Goal: Find specific page/section: Find specific page/section

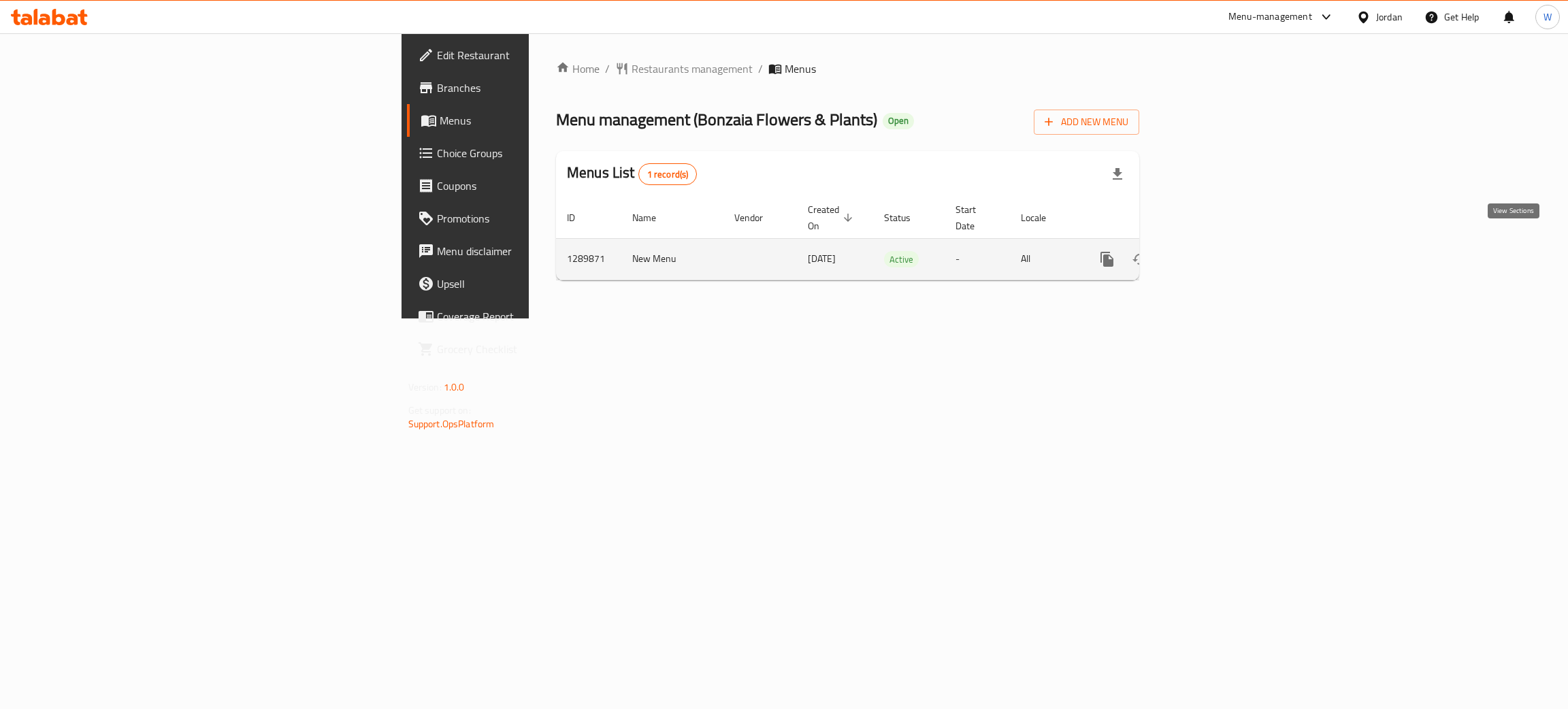
click at [1221, 248] on link "enhanced table" at bounding box center [1205, 260] width 33 height 33
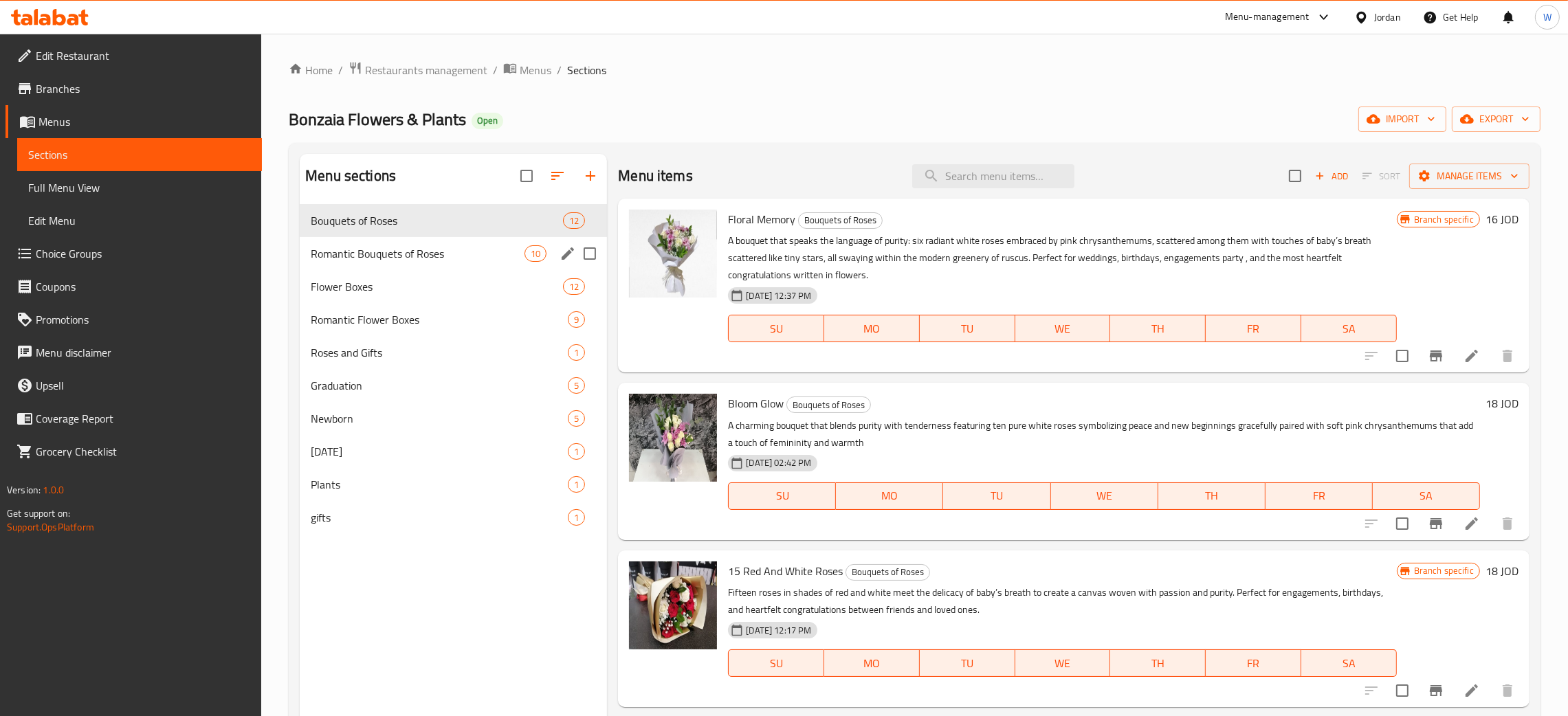
click at [429, 258] on span "Romantic Bouquets of Roses" at bounding box center [418, 254] width 214 height 16
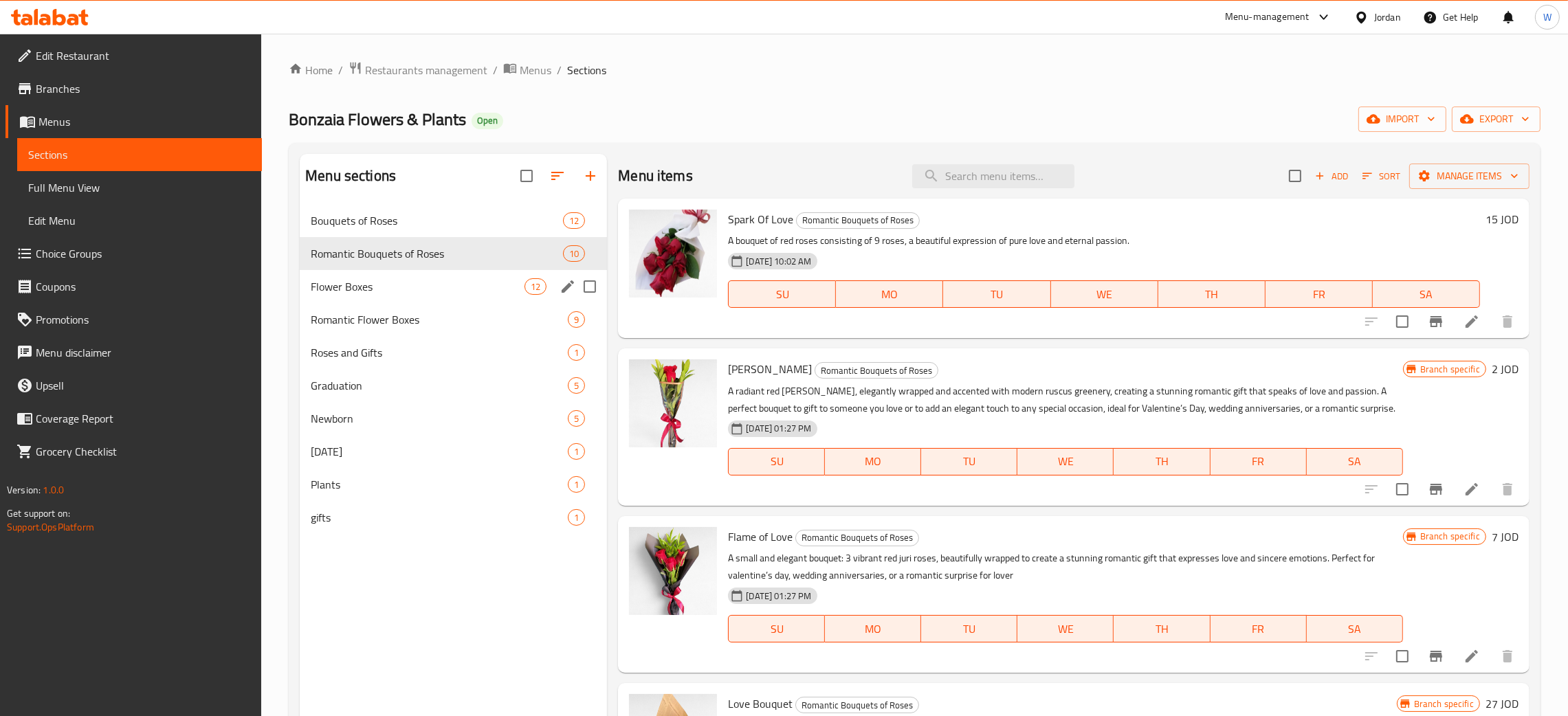
click at [431, 296] on div "Flower Boxes 12" at bounding box center [453, 287] width 307 height 33
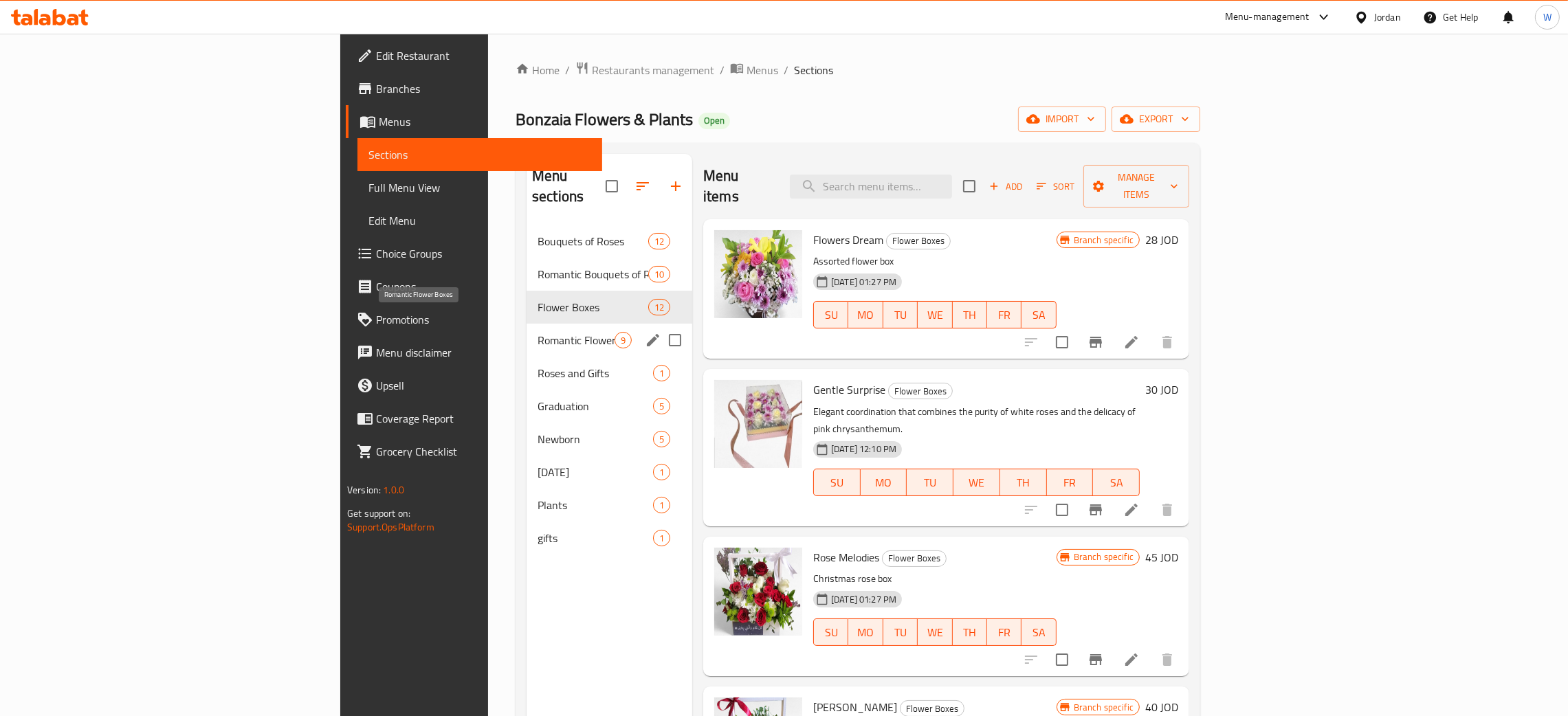
click at [537, 332] on span "Romantic Flower Boxes" at bounding box center [576, 340] width 77 height 16
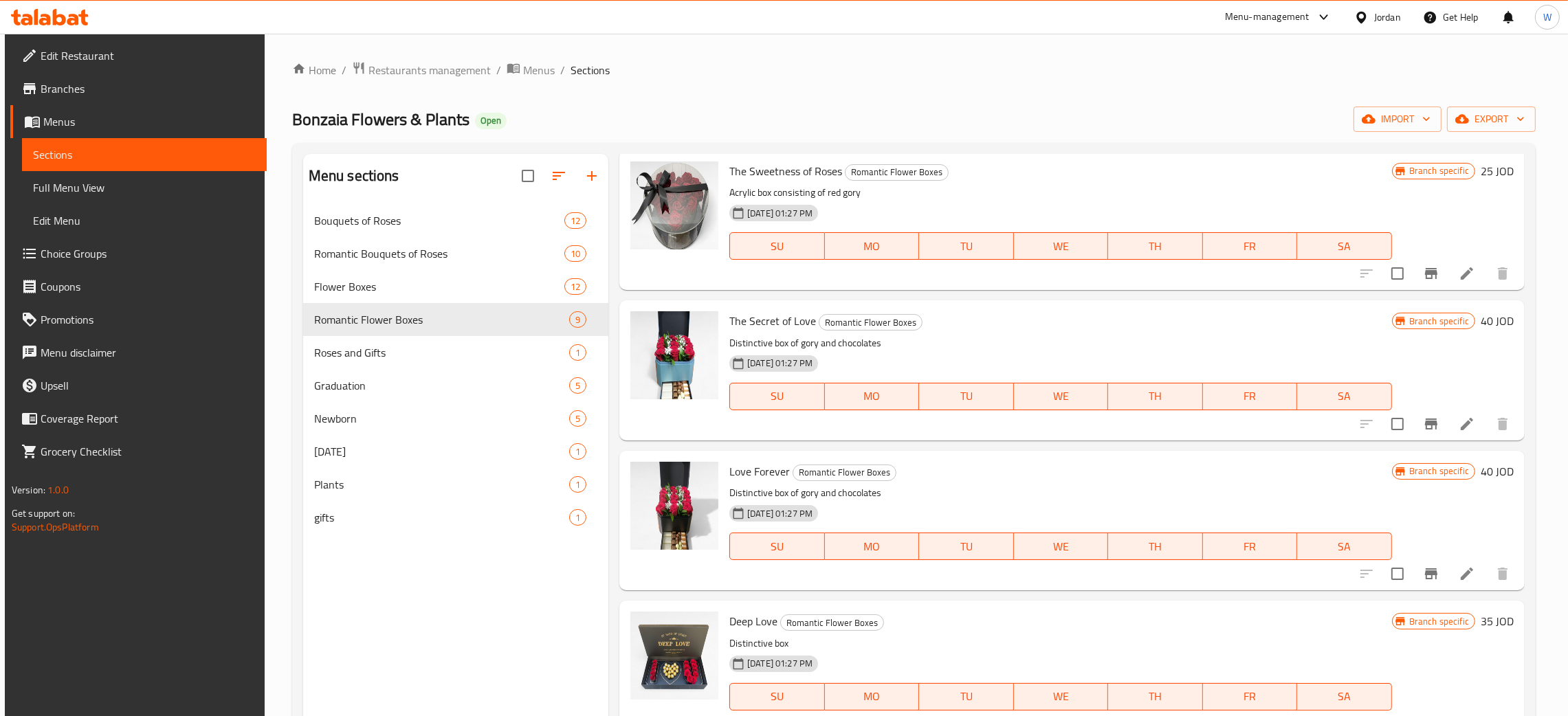
scroll to position [702, 0]
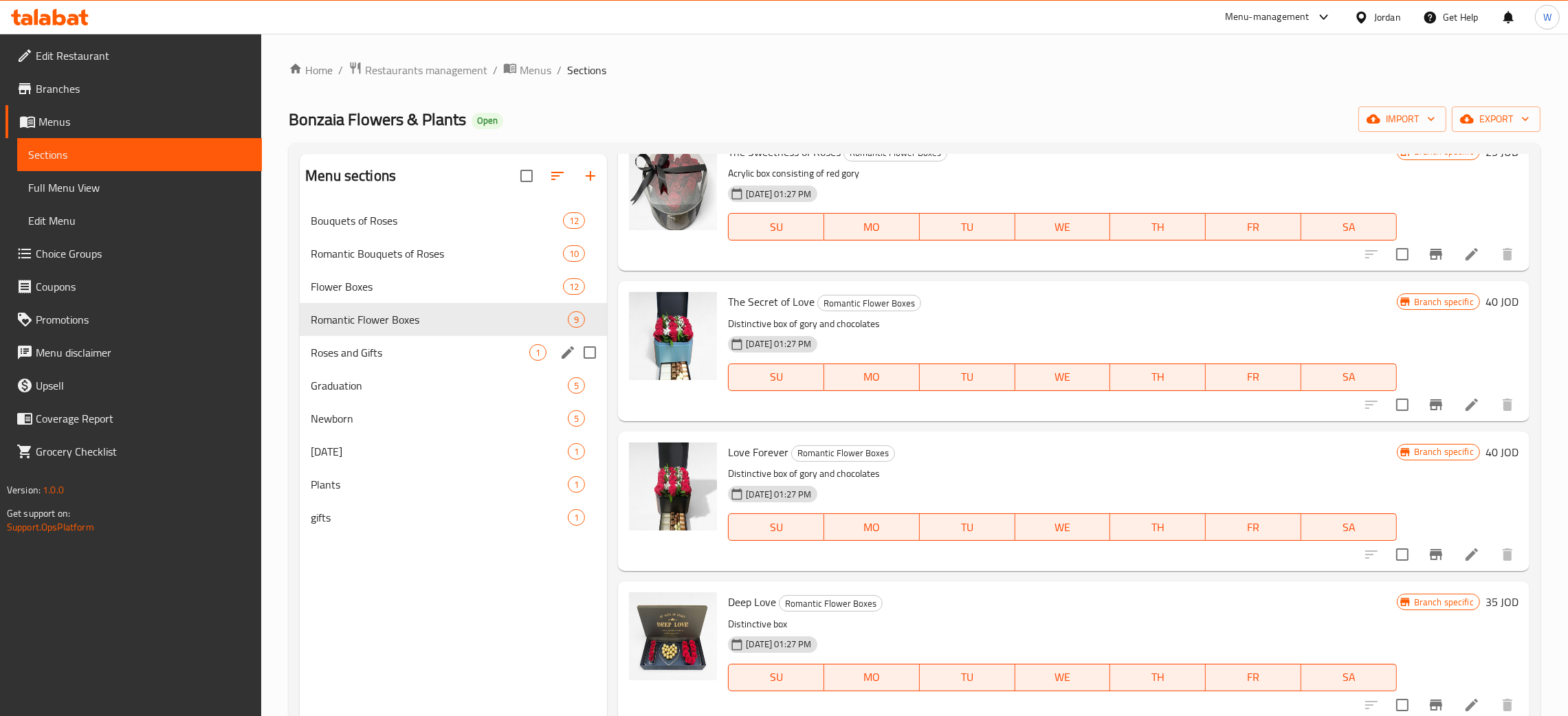
click at [343, 343] on div "Roses and Gifts 1" at bounding box center [453, 353] width 307 height 33
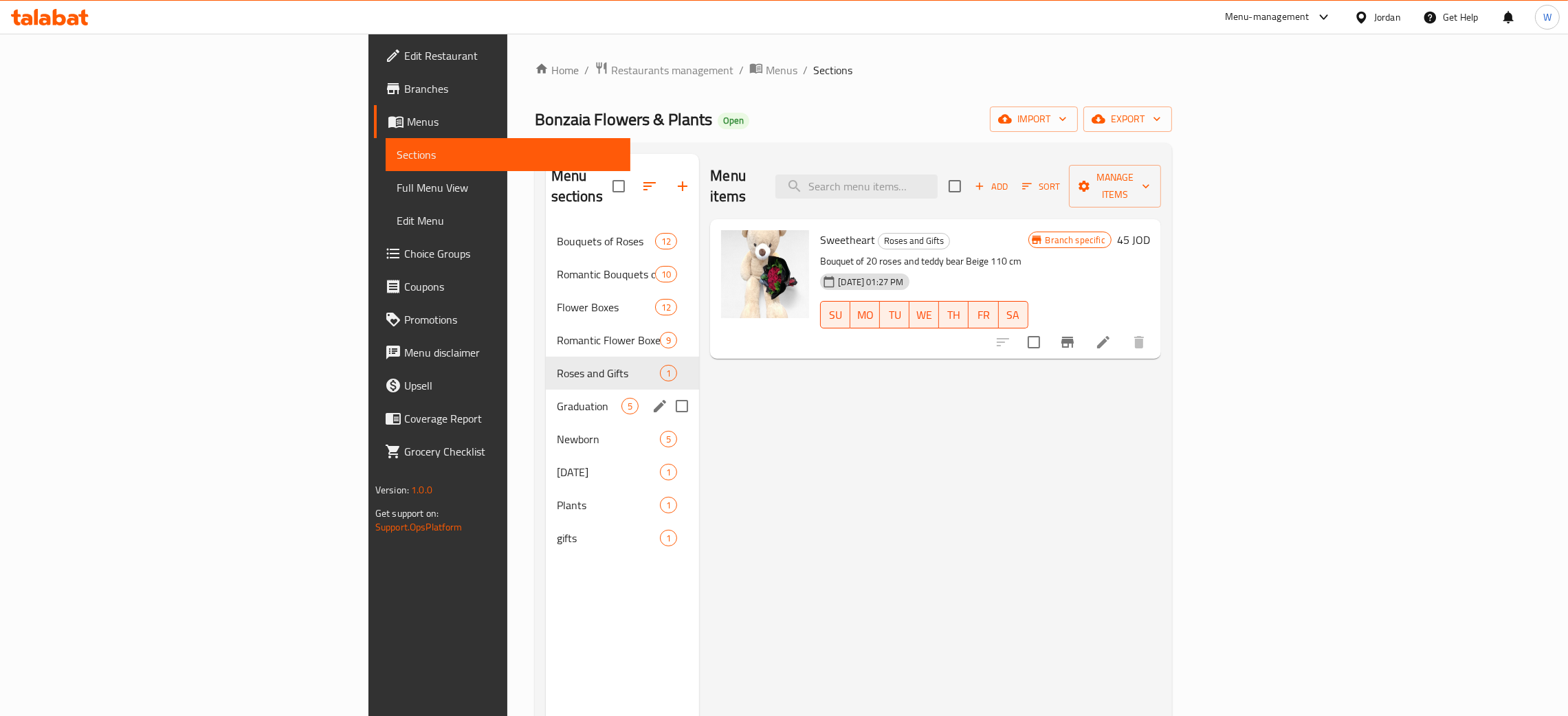
click at [546, 395] on div "Graduation 5" at bounding box center [622, 406] width 154 height 33
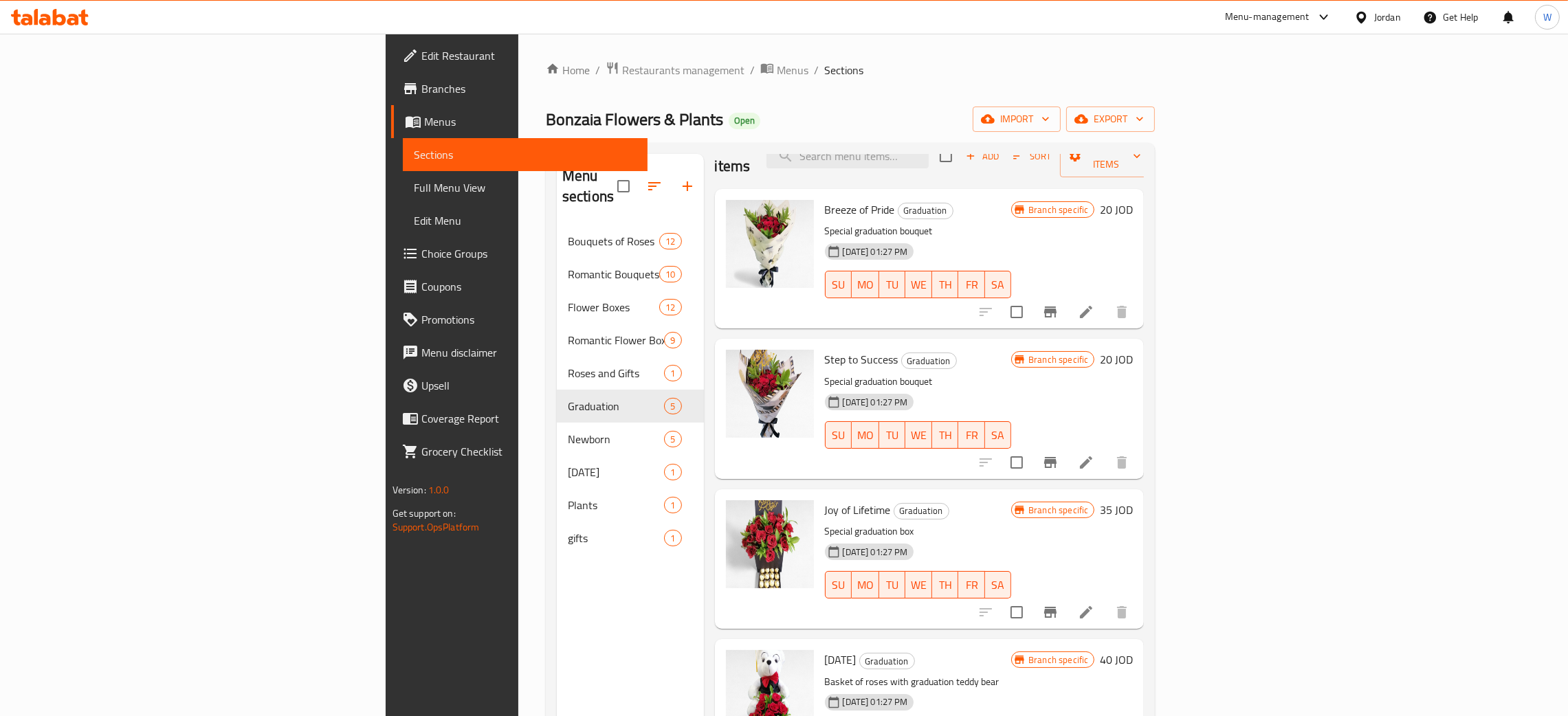
scroll to position [47, 0]
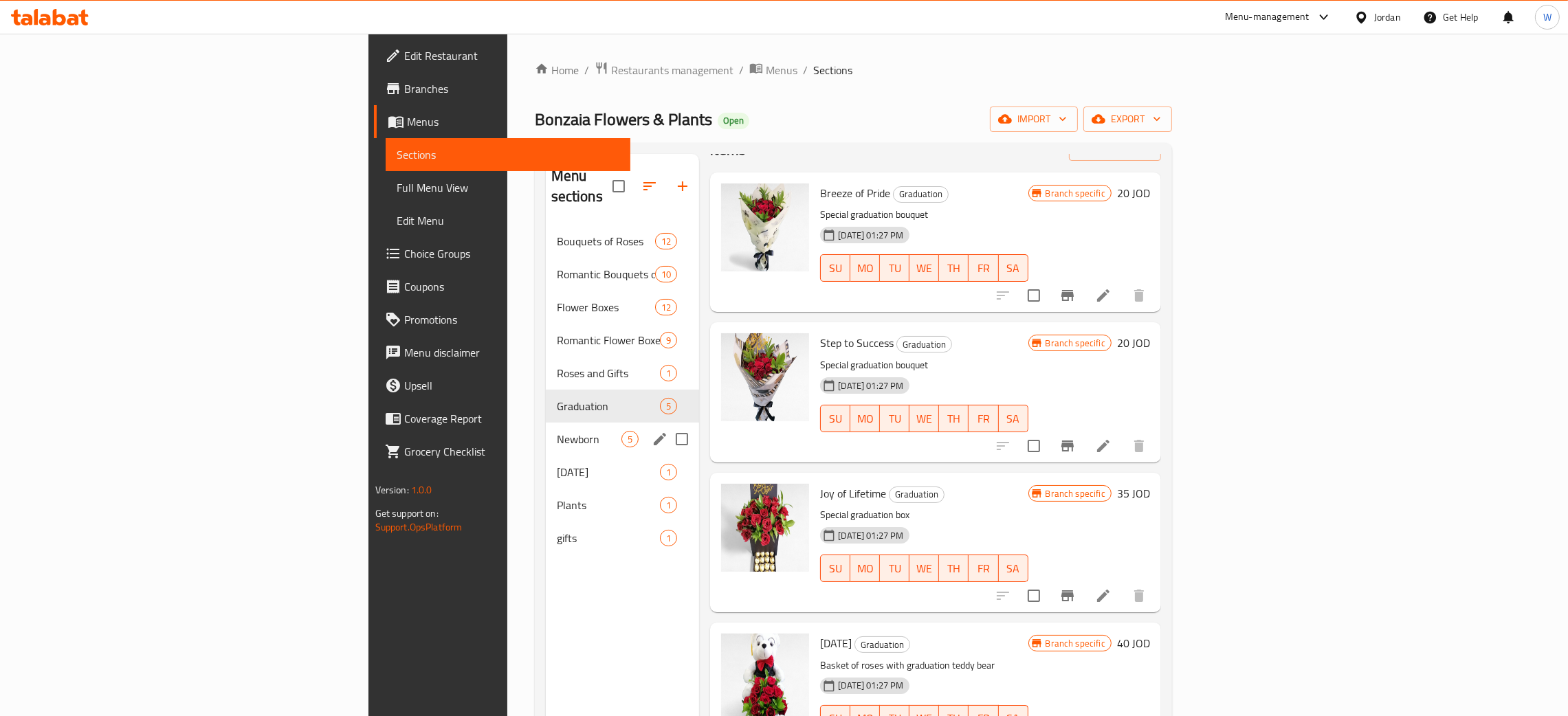
click at [546, 423] on div "Newborn 5" at bounding box center [622, 439] width 154 height 33
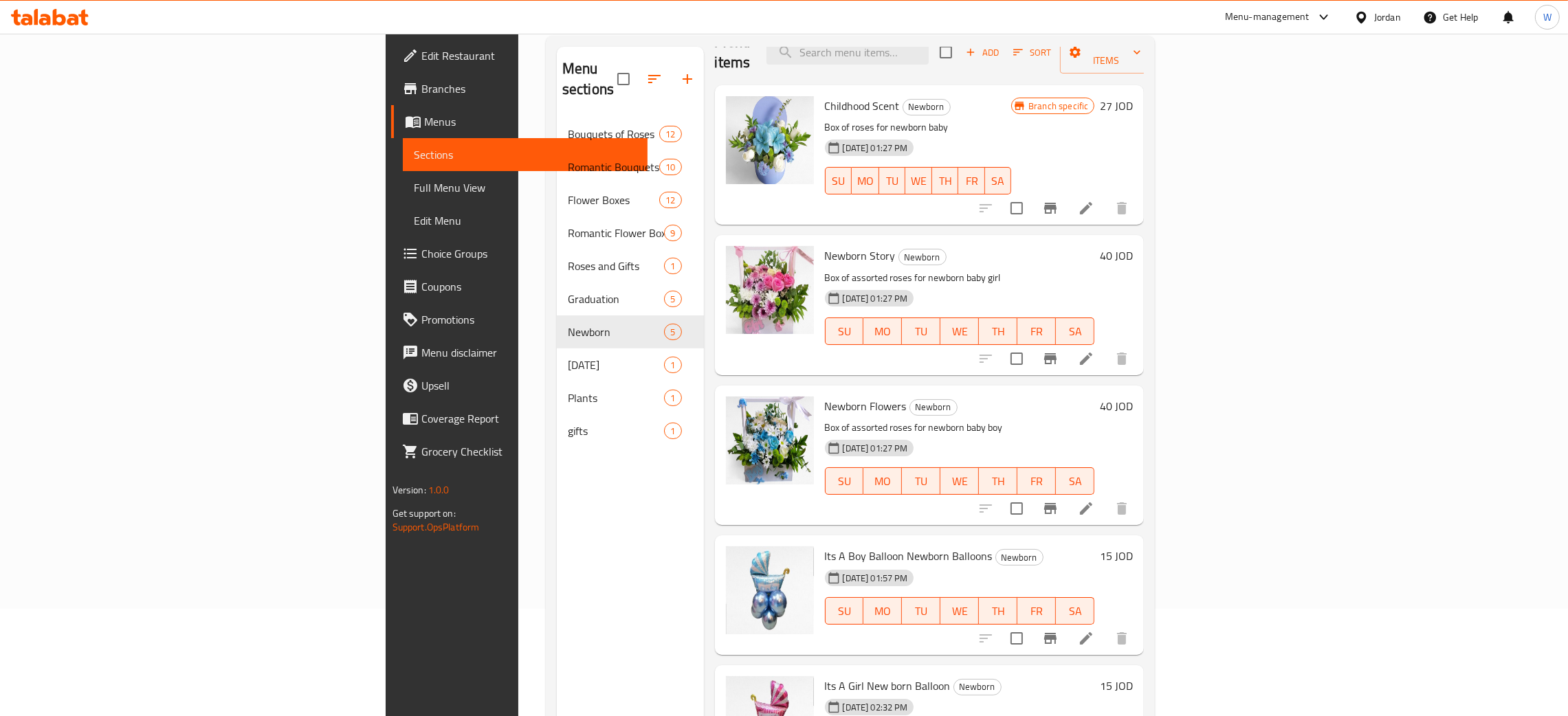
scroll to position [194, 0]
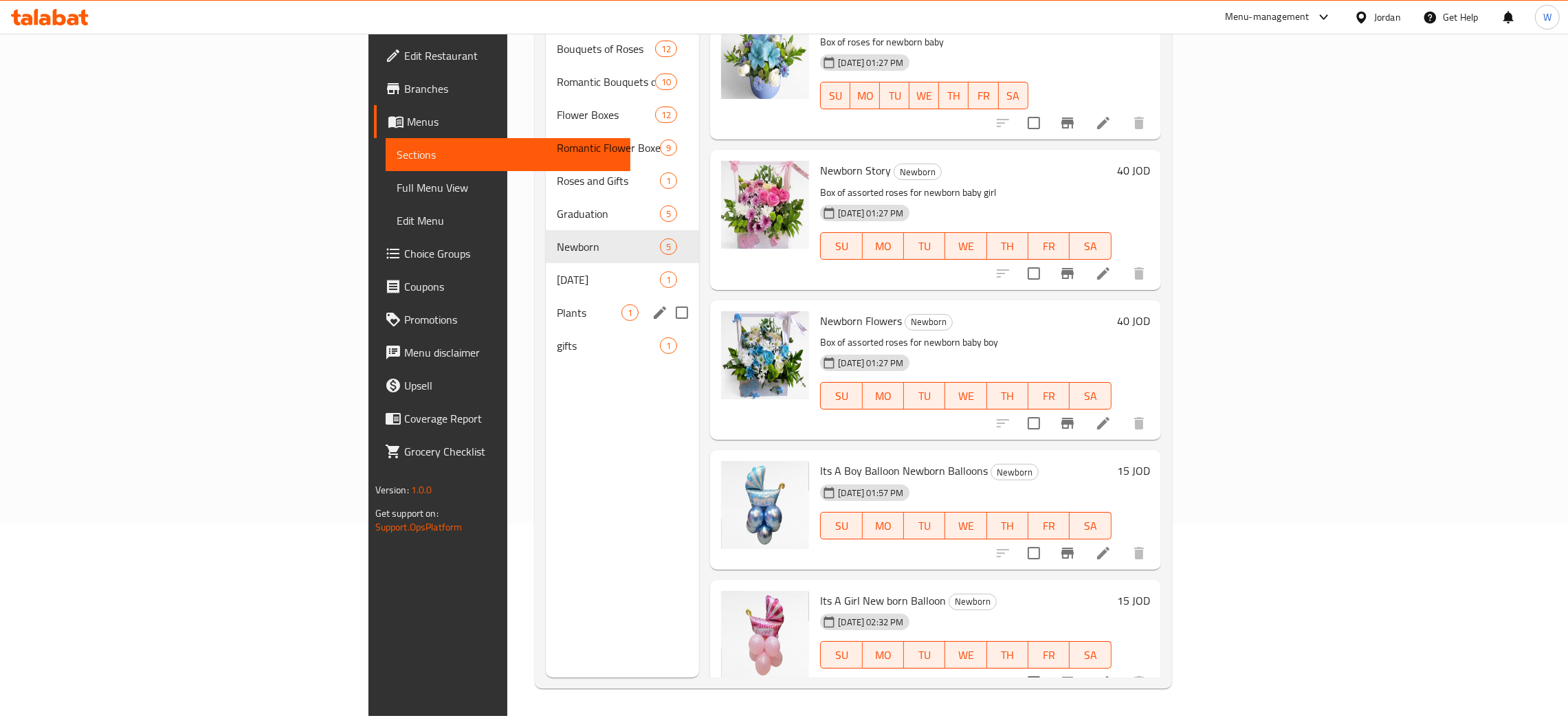
click at [556, 271] on span "[DATE]" at bounding box center [609, 279] width 104 height 16
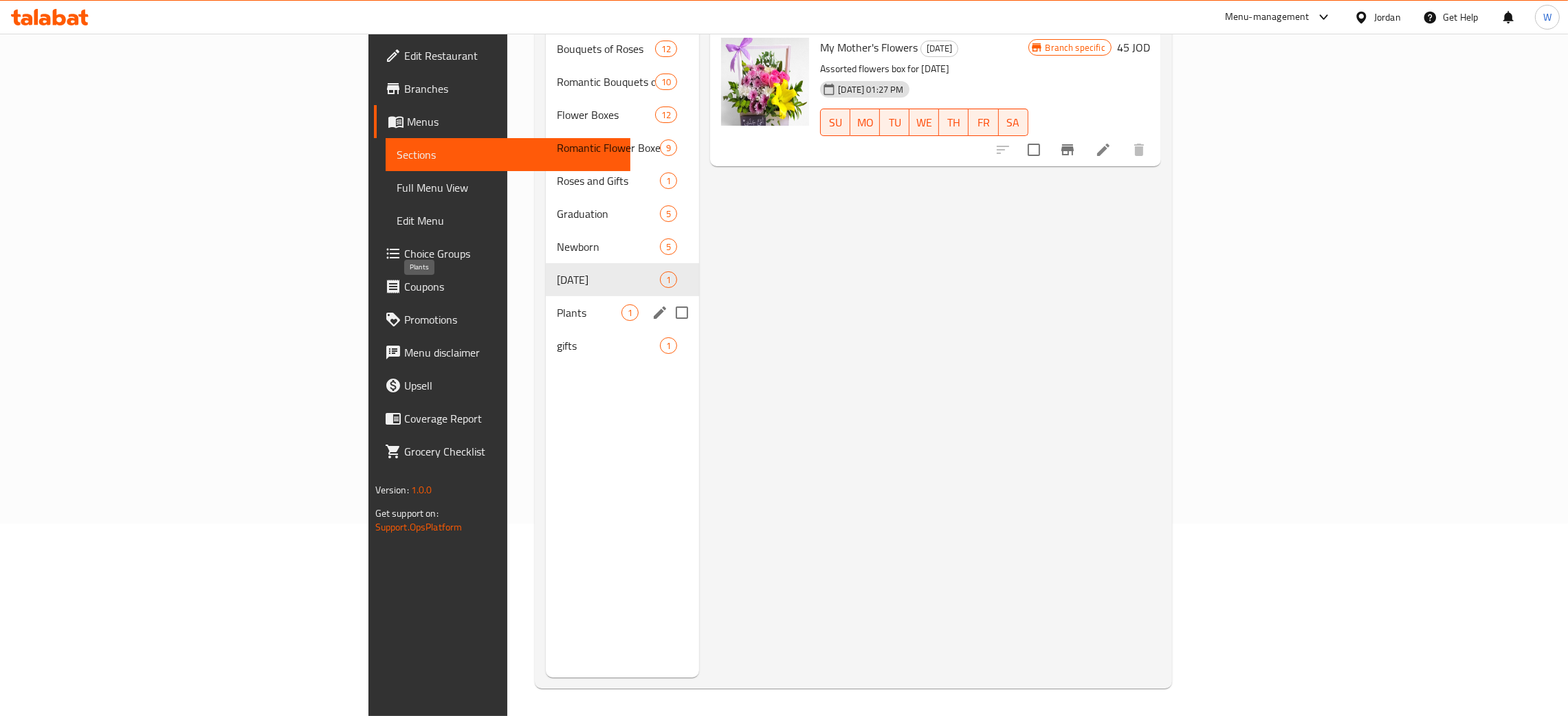
click at [556, 304] on span "Plants" at bounding box center [588, 312] width 65 height 16
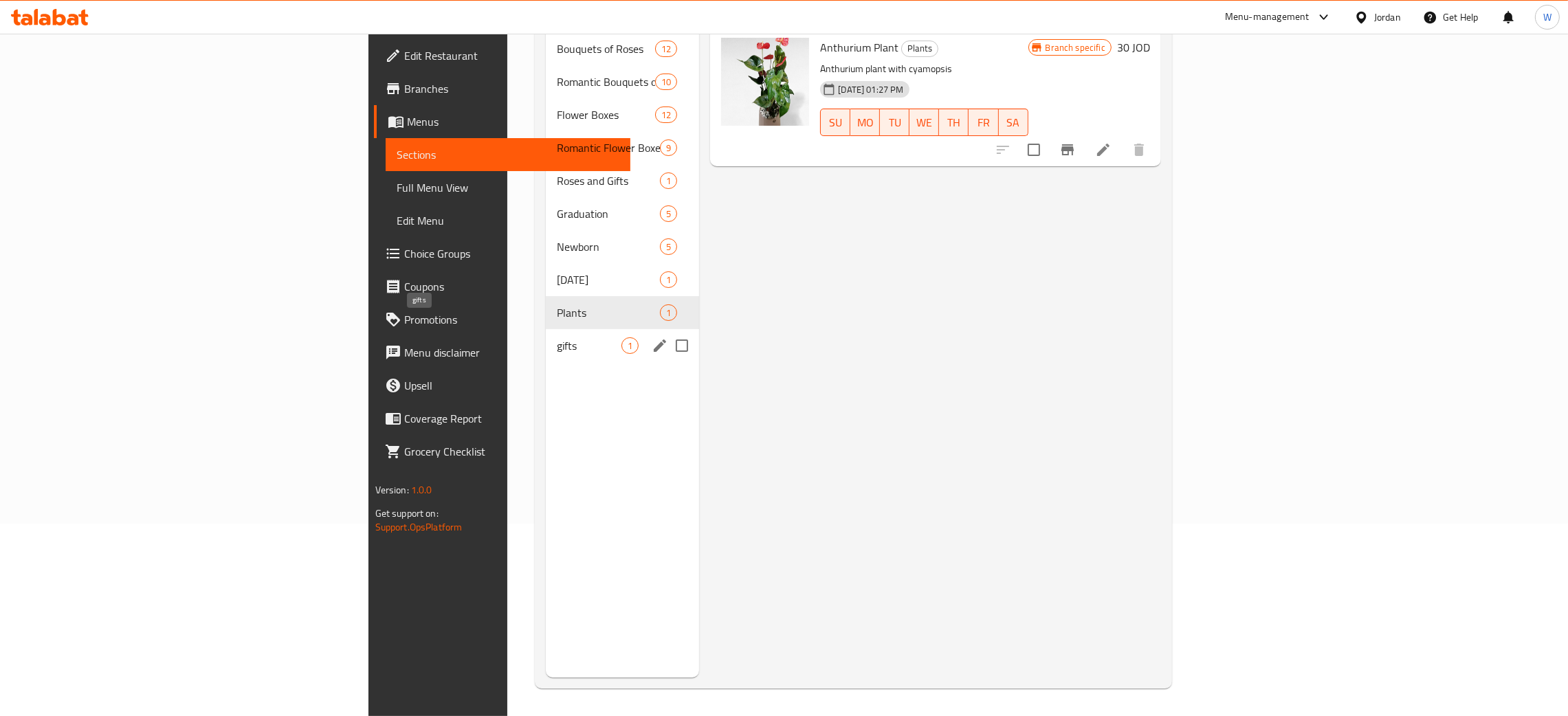
click at [556, 337] on span "gifts" at bounding box center [588, 345] width 65 height 16
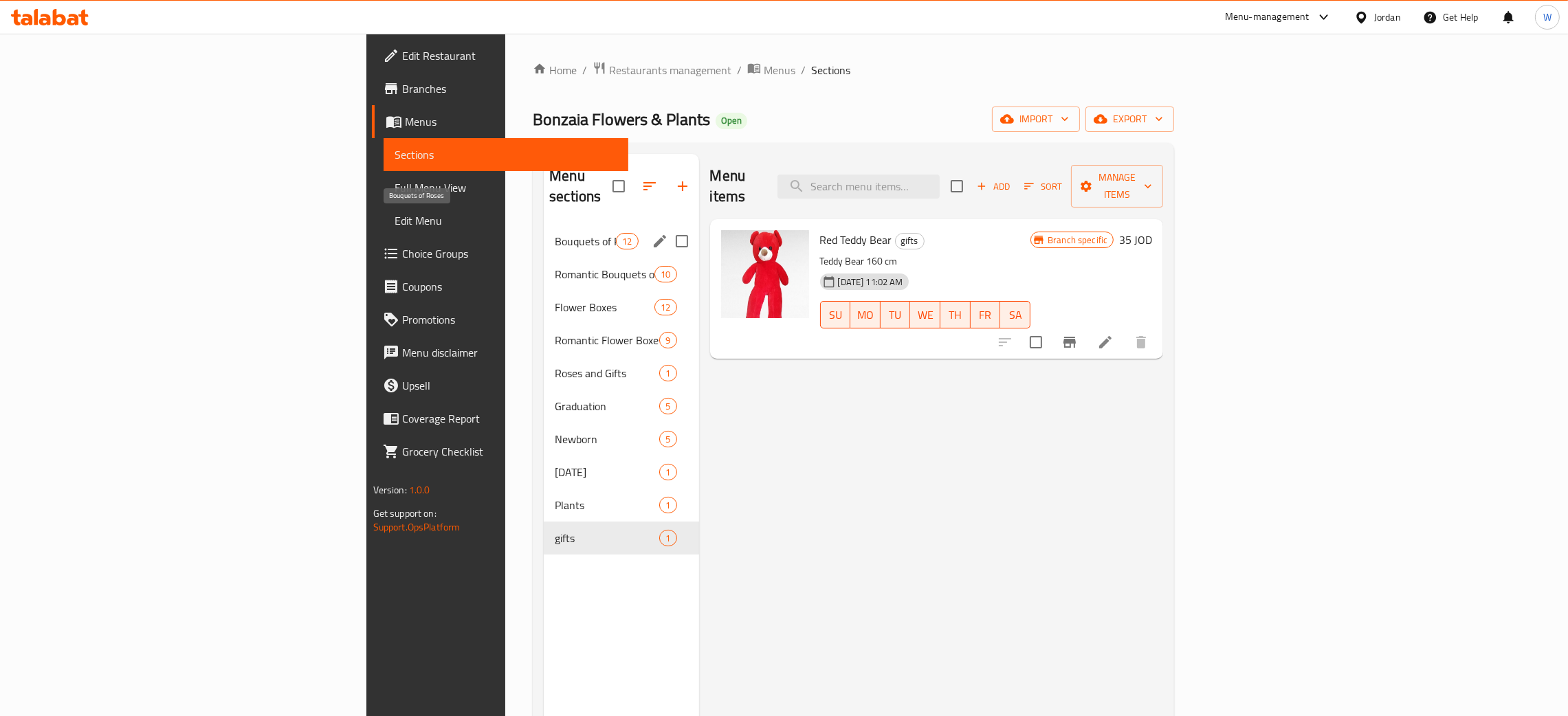
click at [555, 233] on span "Bouquets of Roses" at bounding box center [585, 241] width 61 height 16
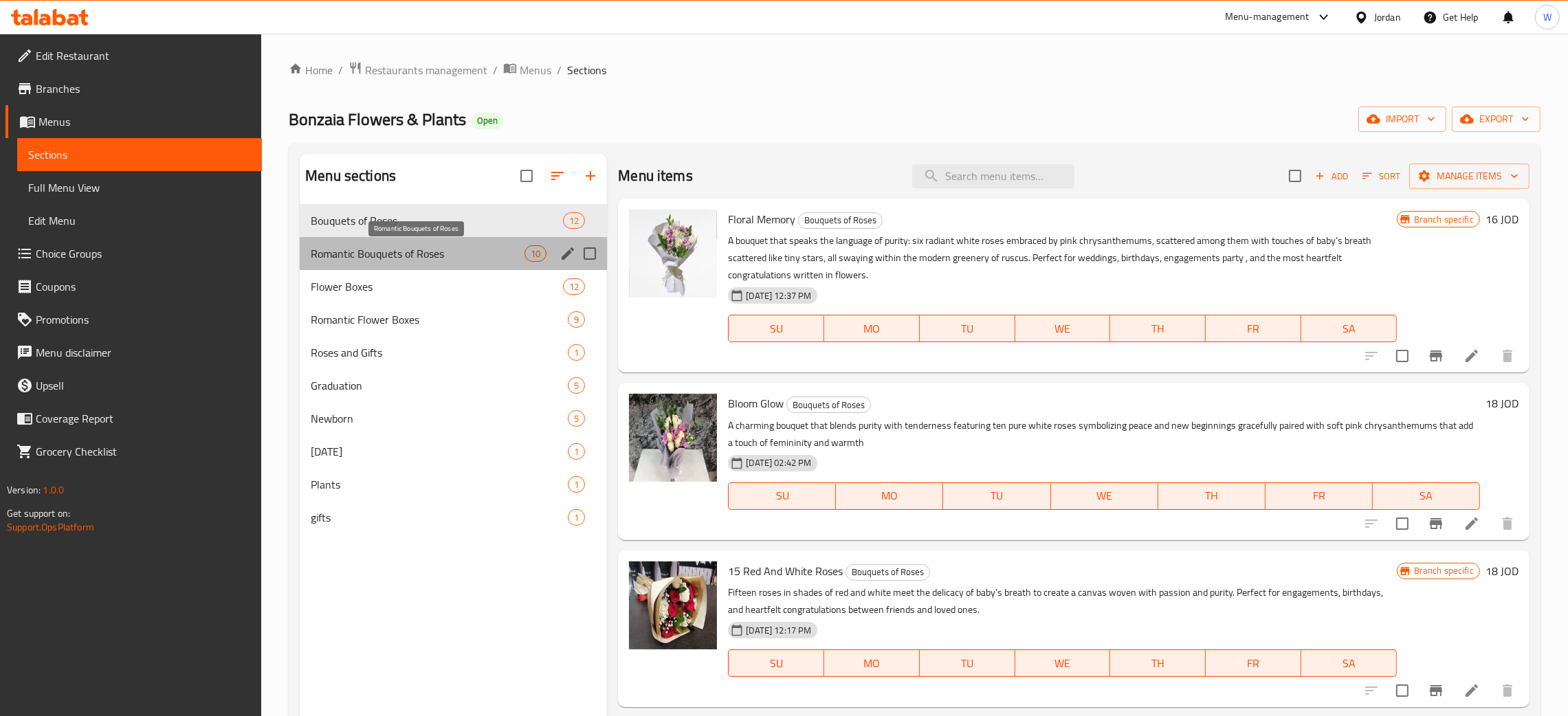
click at [423, 259] on span "Romantic Bouquets of Roses" at bounding box center [418, 254] width 214 height 16
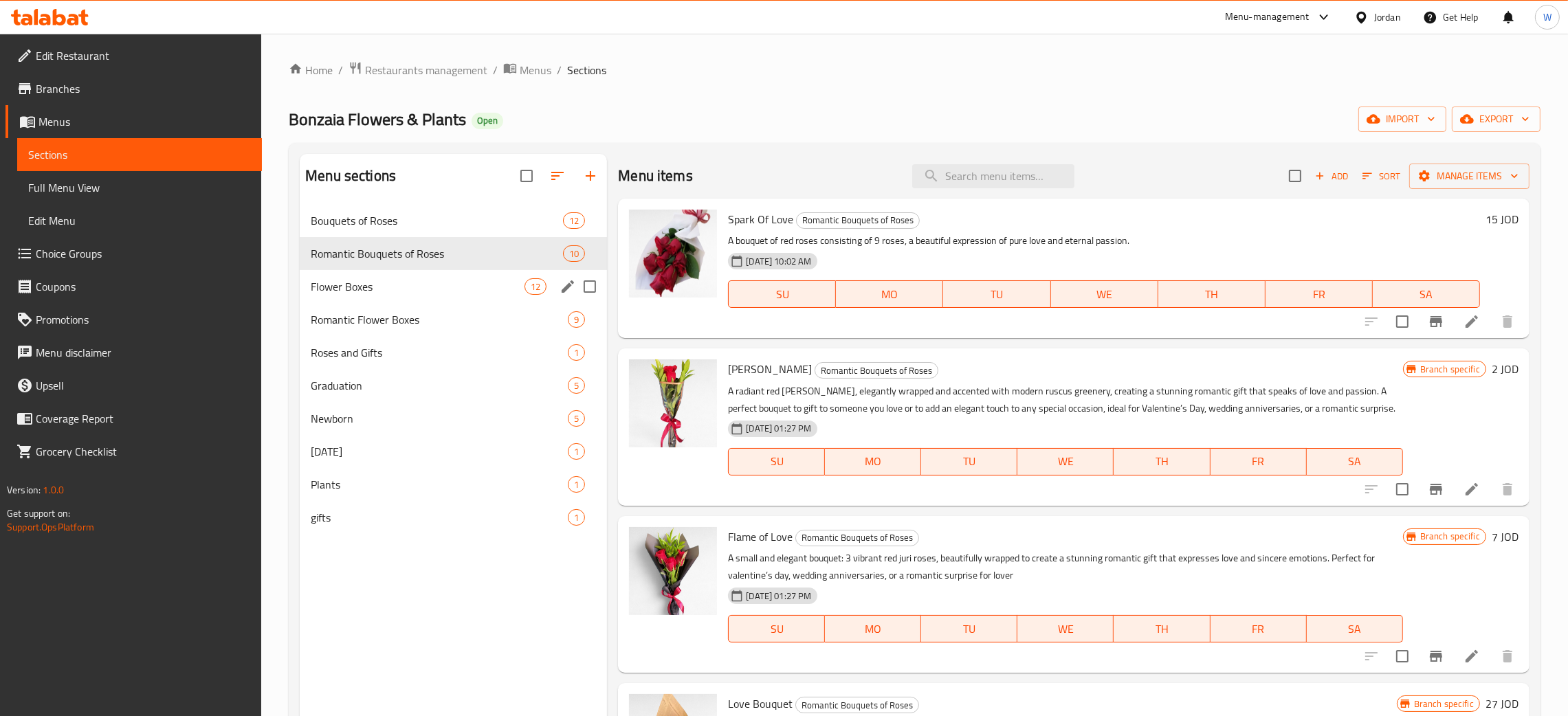
click at [453, 278] on div "Flower Boxes 12" at bounding box center [453, 287] width 307 height 33
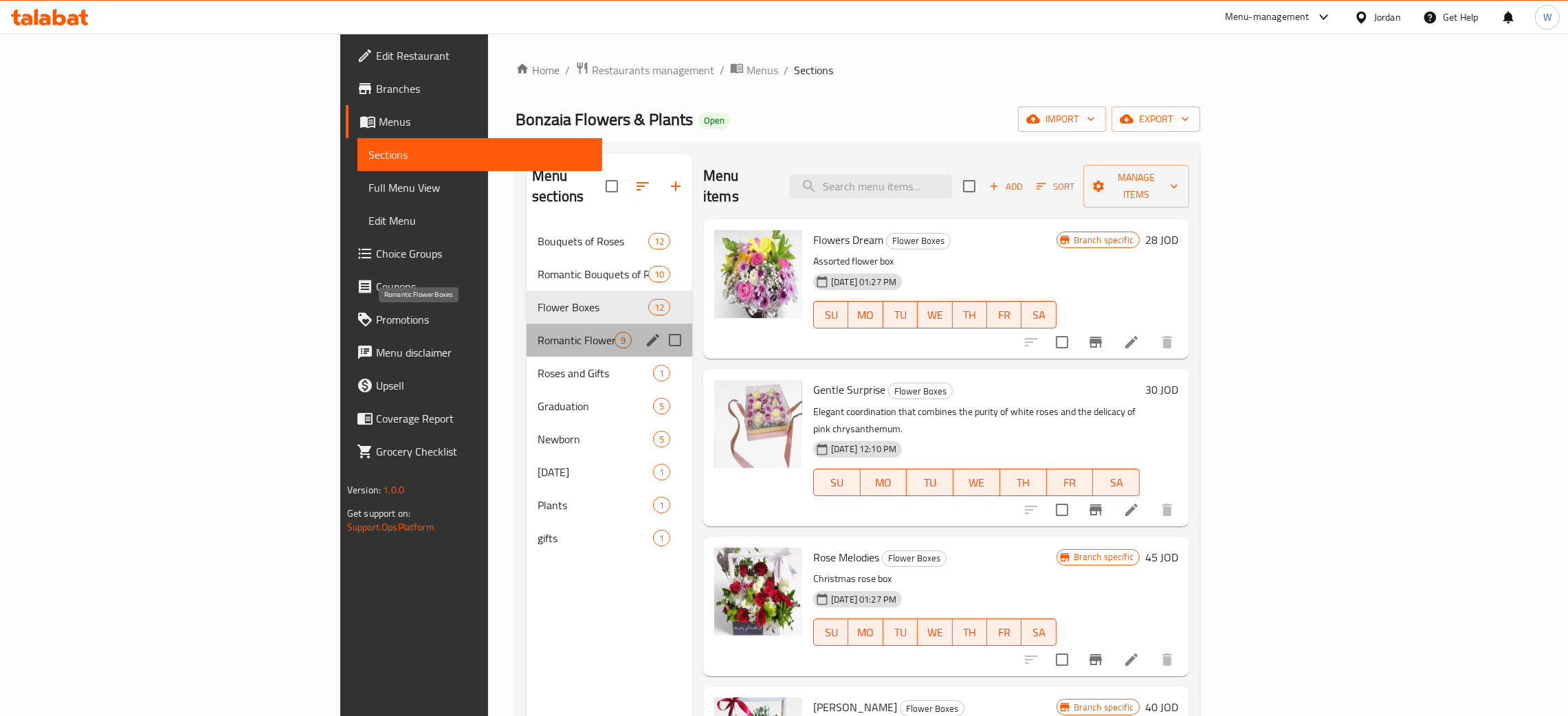
drag, startPoint x: 456, startPoint y: 312, endPoint x: 456, endPoint y: 319, distance: 7.0
click at [537, 332] on span "Romantic Flower Boxes" at bounding box center [576, 340] width 77 height 16
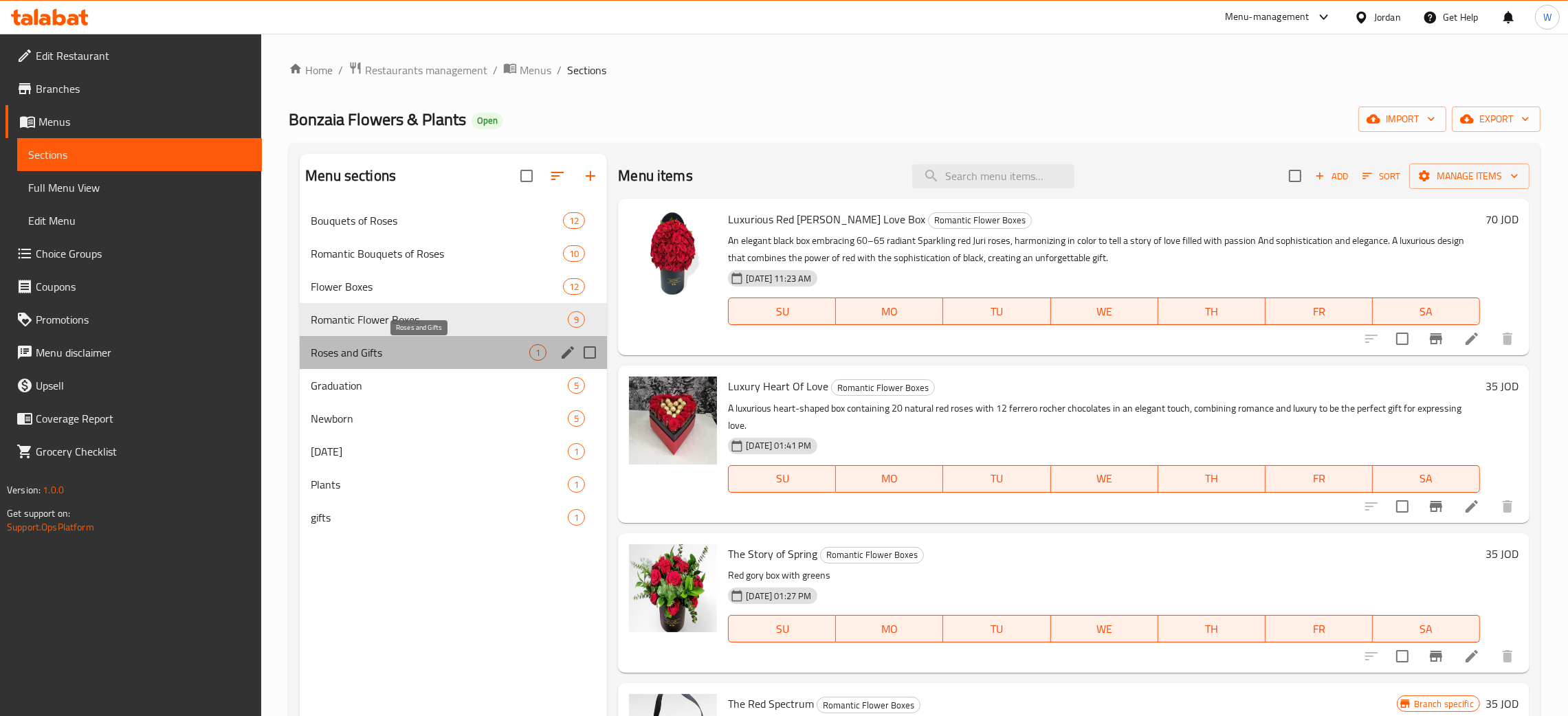
click at [429, 352] on span "Roses and Gifts" at bounding box center [419, 353] width 218 height 16
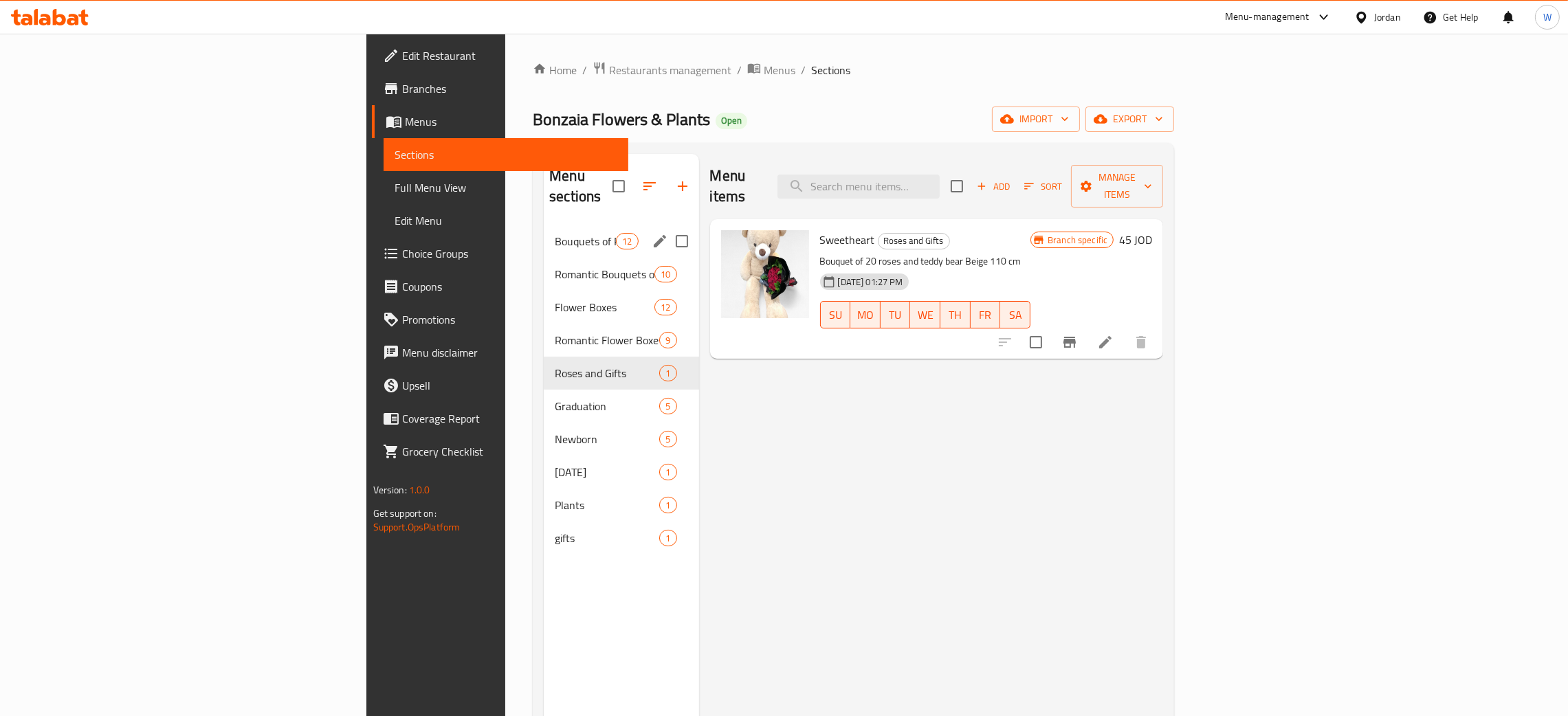
click at [555, 233] on span "Bouquets of Roses" at bounding box center [585, 241] width 61 height 16
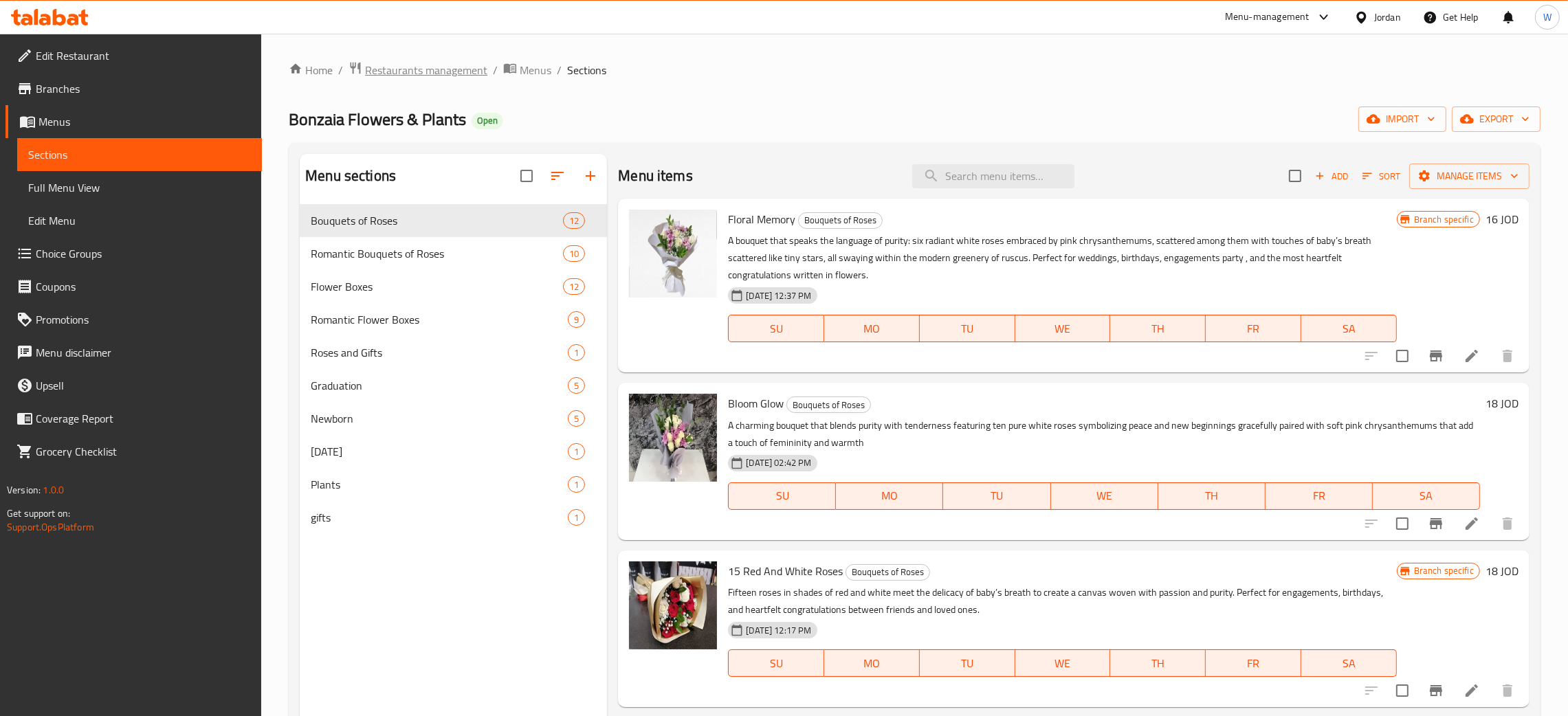
click at [444, 66] on span "Restaurants management" at bounding box center [426, 70] width 122 height 16
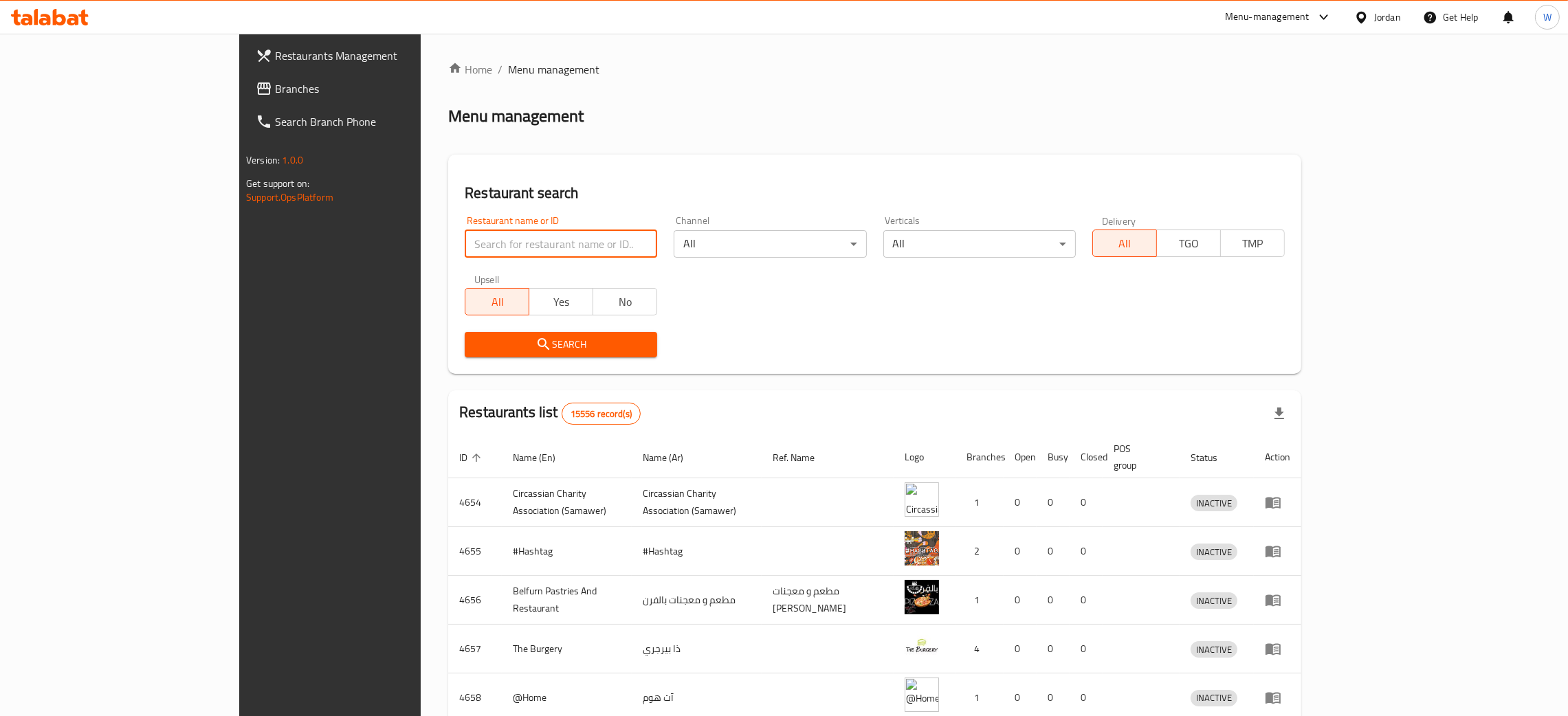
click at [465, 245] on input "search" at bounding box center [561, 244] width 193 height 27
click button "Search" at bounding box center [561, 344] width 193 height 26
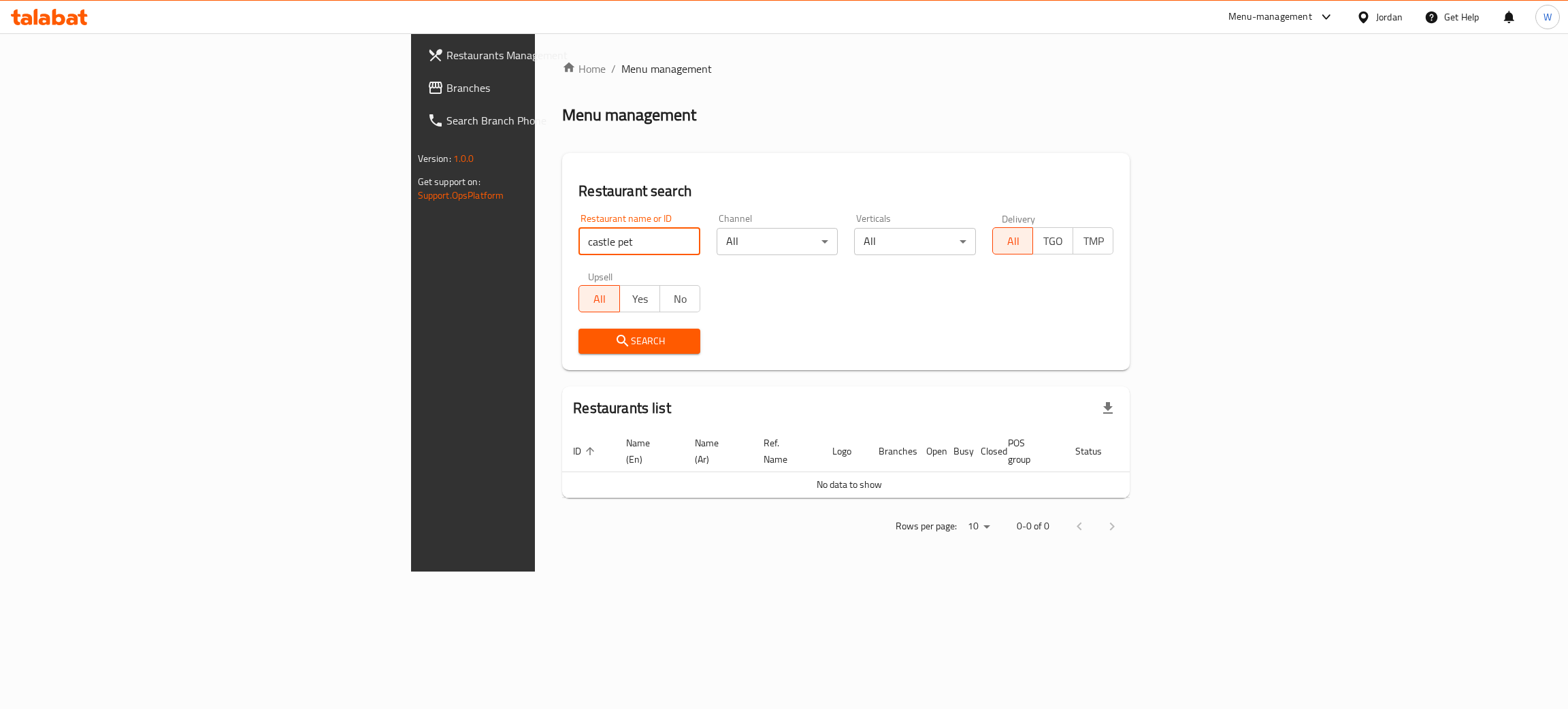
click button "Search" at bounding box center [639, 341] width 122 height 25
type input "castle"
click button "Search" at bounding box center [639, 341] width 122 height 25
